Goal: Check status: Check status

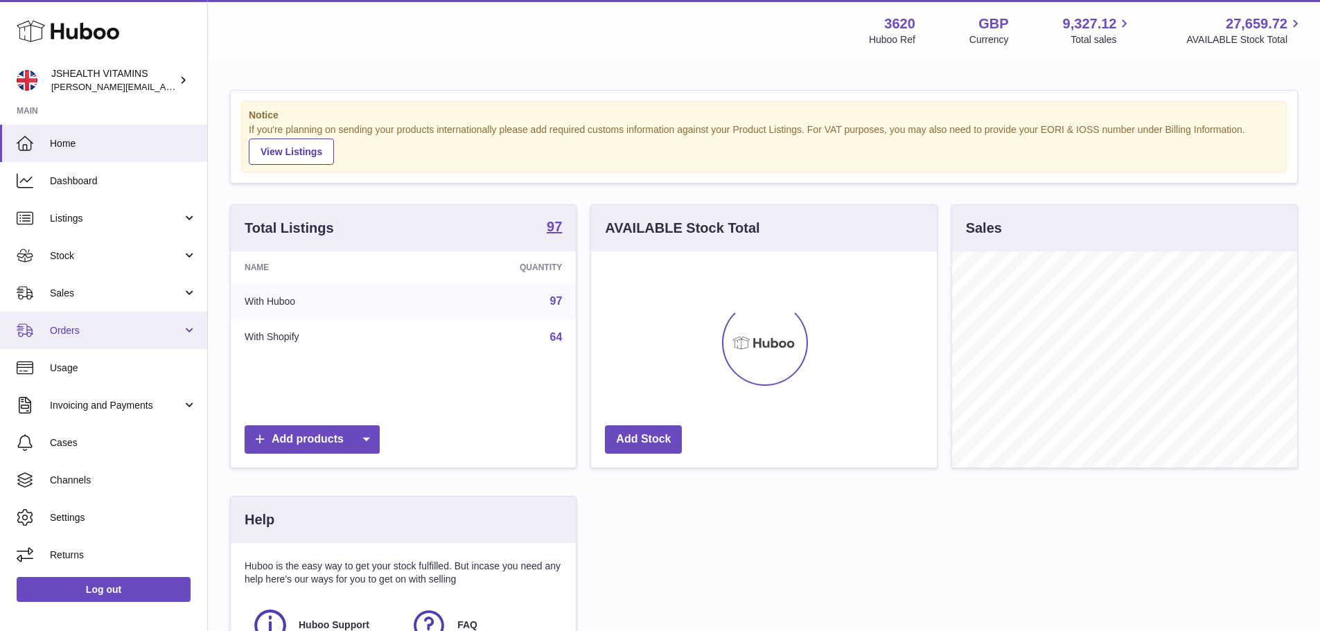
scroll to position [216, 346]
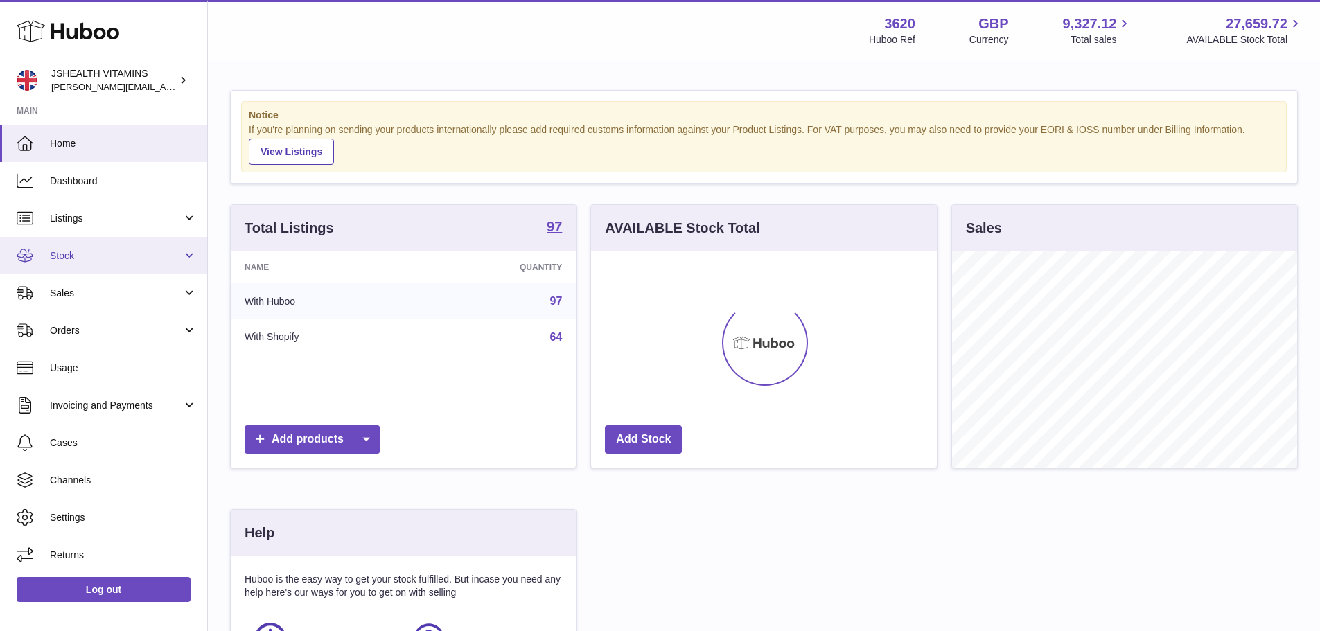
click at [64, 245] on link "Stock" at bounding box center [103, 255] width 207 height 37
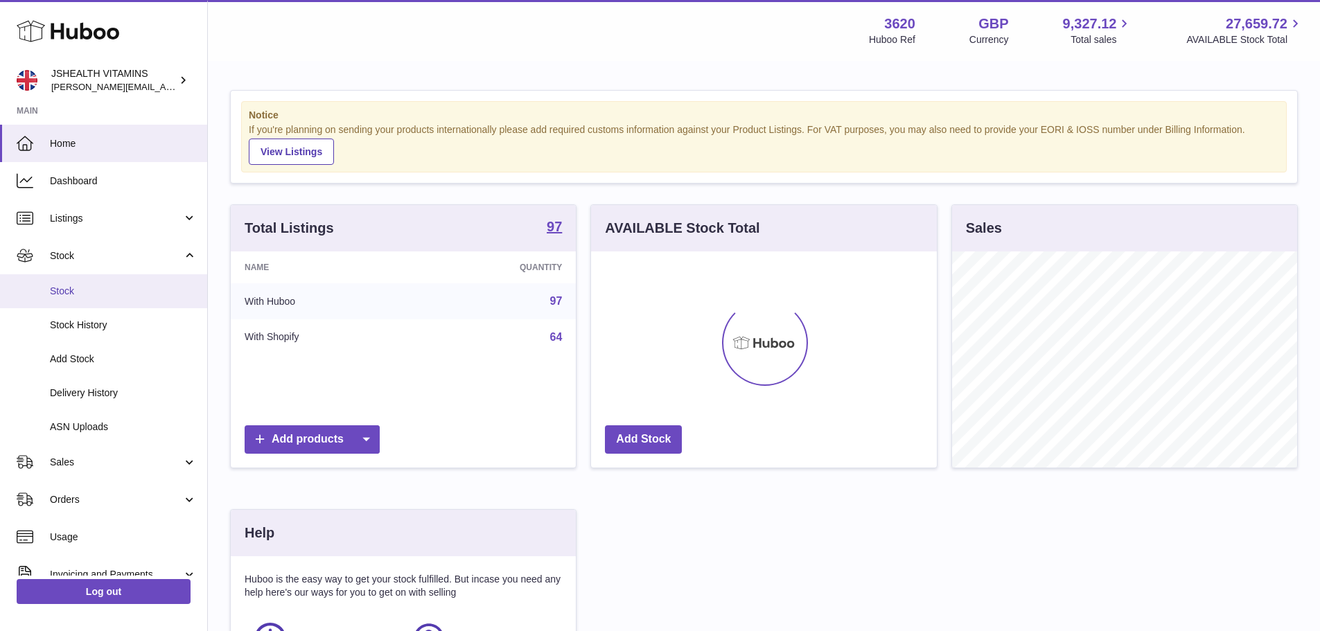
click at [62, 295] on span "Stock" at bounding box center [123, 291] width 147 height 13
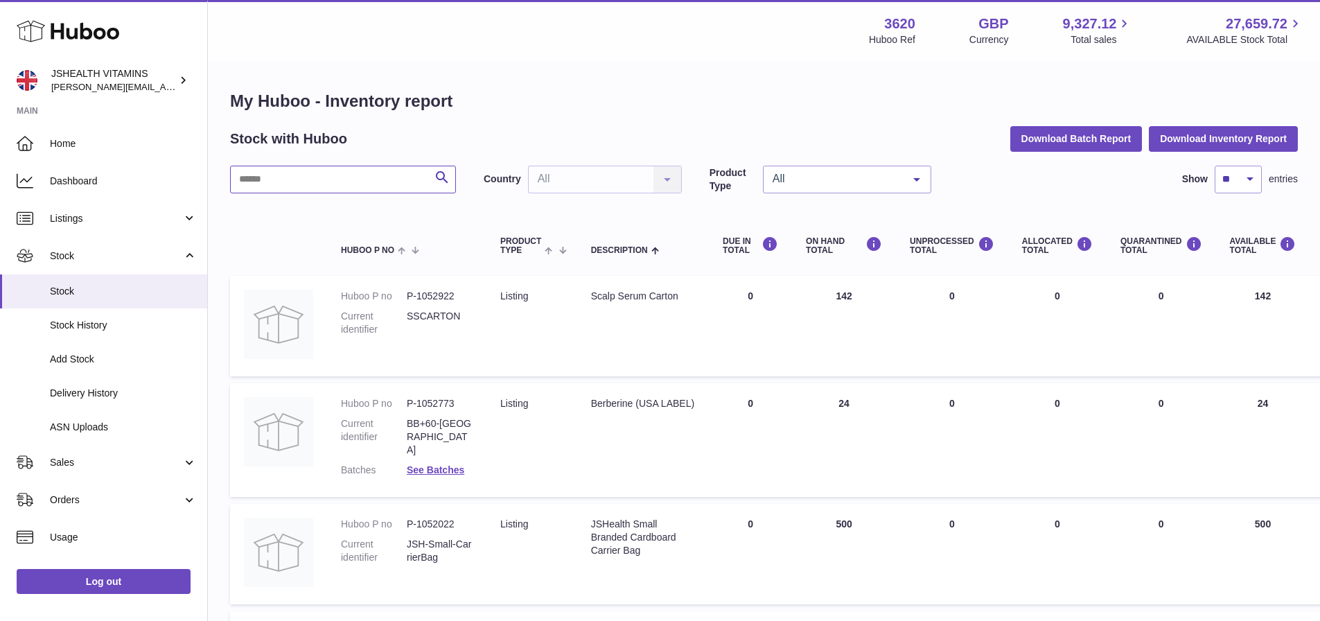
click at [295, 175] on input "text" at bounding box center [343, 180] width 226 height 28
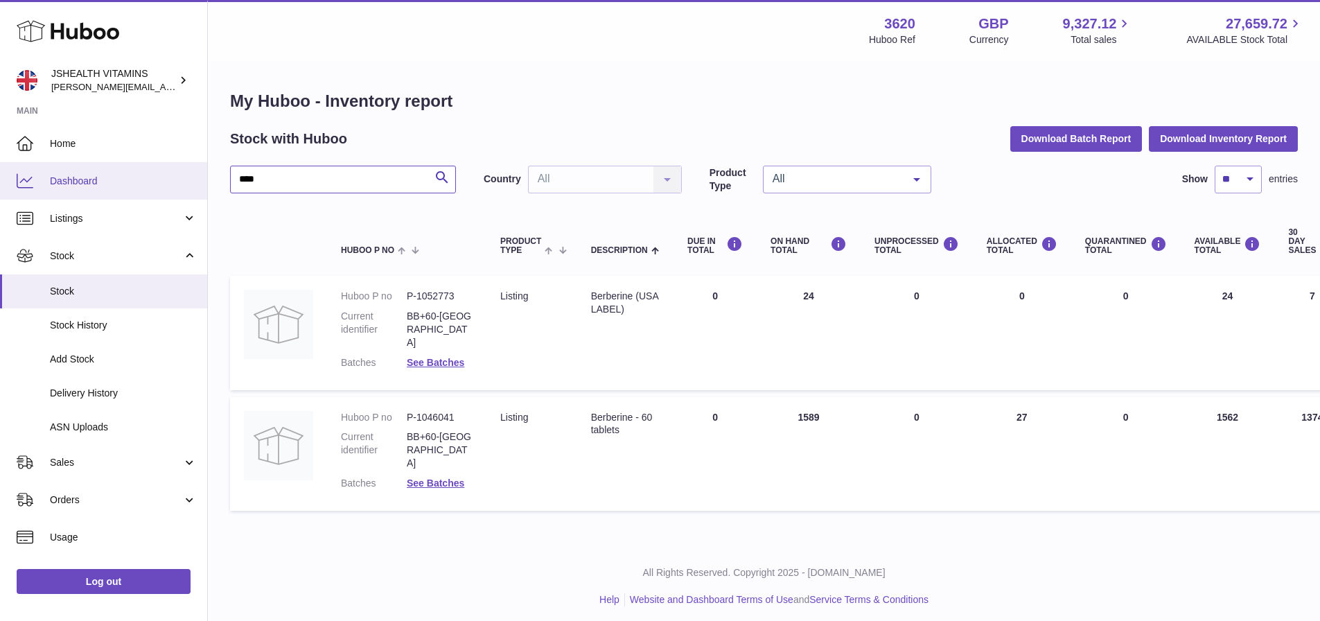
drag, startPoint x: 279, startPoint y: 173, endPoint x: 191, endPoint y: 172, distance: 88.7
click at [191, 172] on div "Huboo JSHEALTH VITAMINS [EMAIL_ADDRESS][DOMAIN_NAME] Main Home Dashboard Listin…" at bounding box center [660, 313] width 1320 height 627
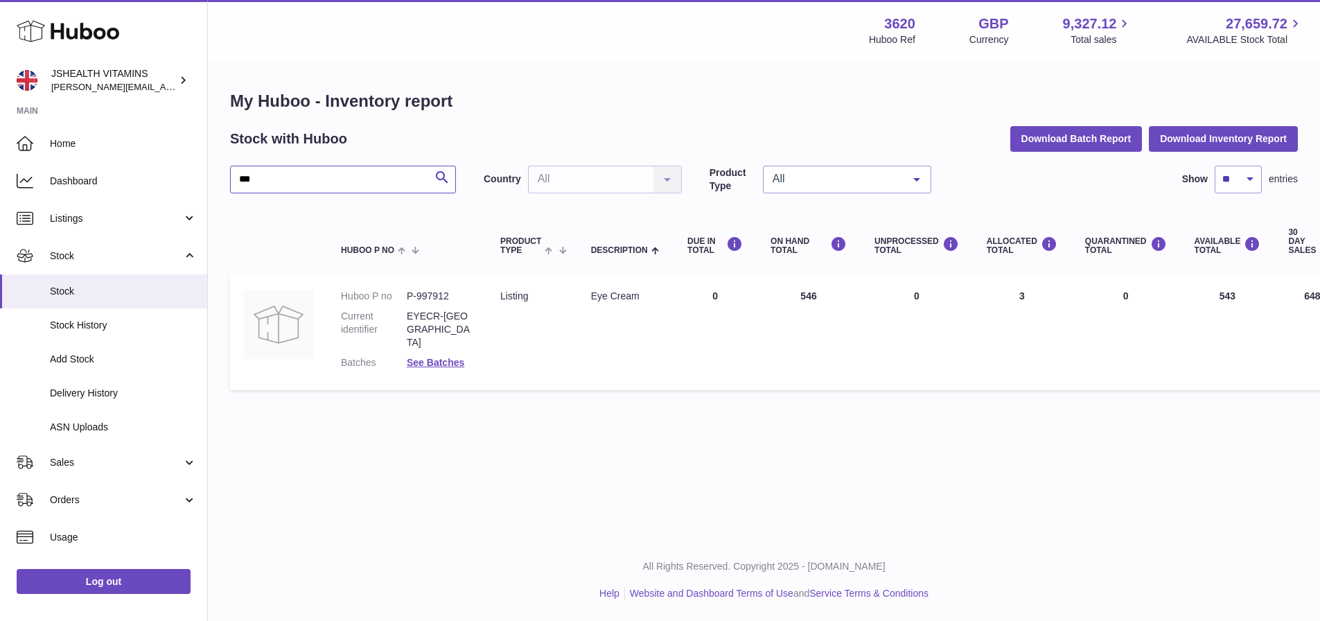
type input "***"
click at [88, 588] on link "Log out" at bounding box center [104, 581] width 174 height 25
